Goal: Information Seeking & Learning: Learn about a topic

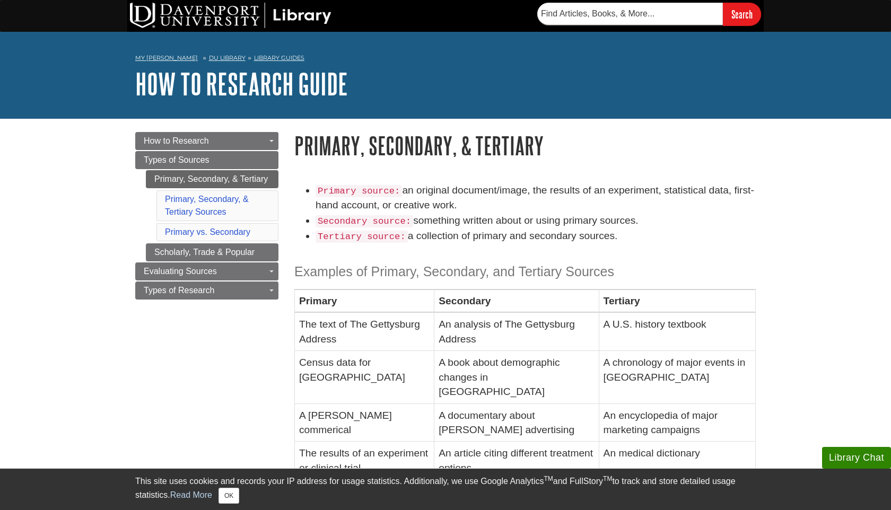
scroll to position [6, 0]
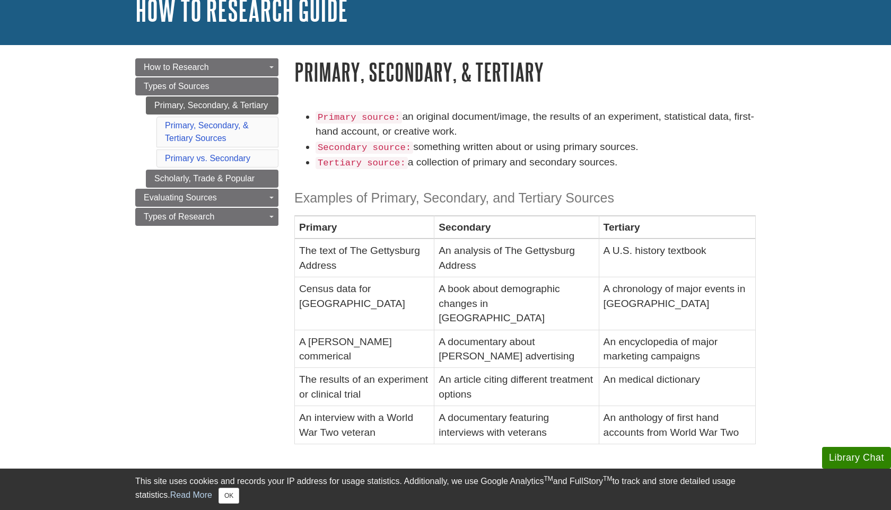
scroll to position [77, 0]
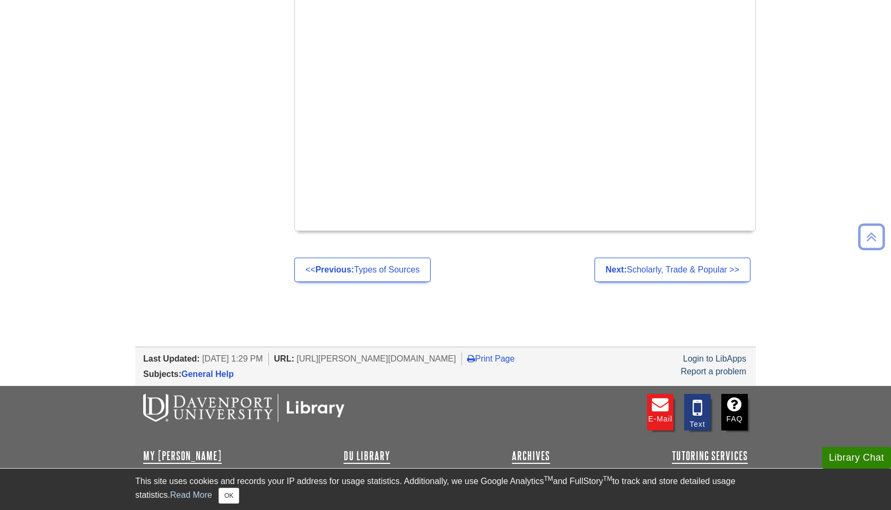
scroll to position [633, 0]
